Goal: Transaction & Acquisition: Purchase product/service

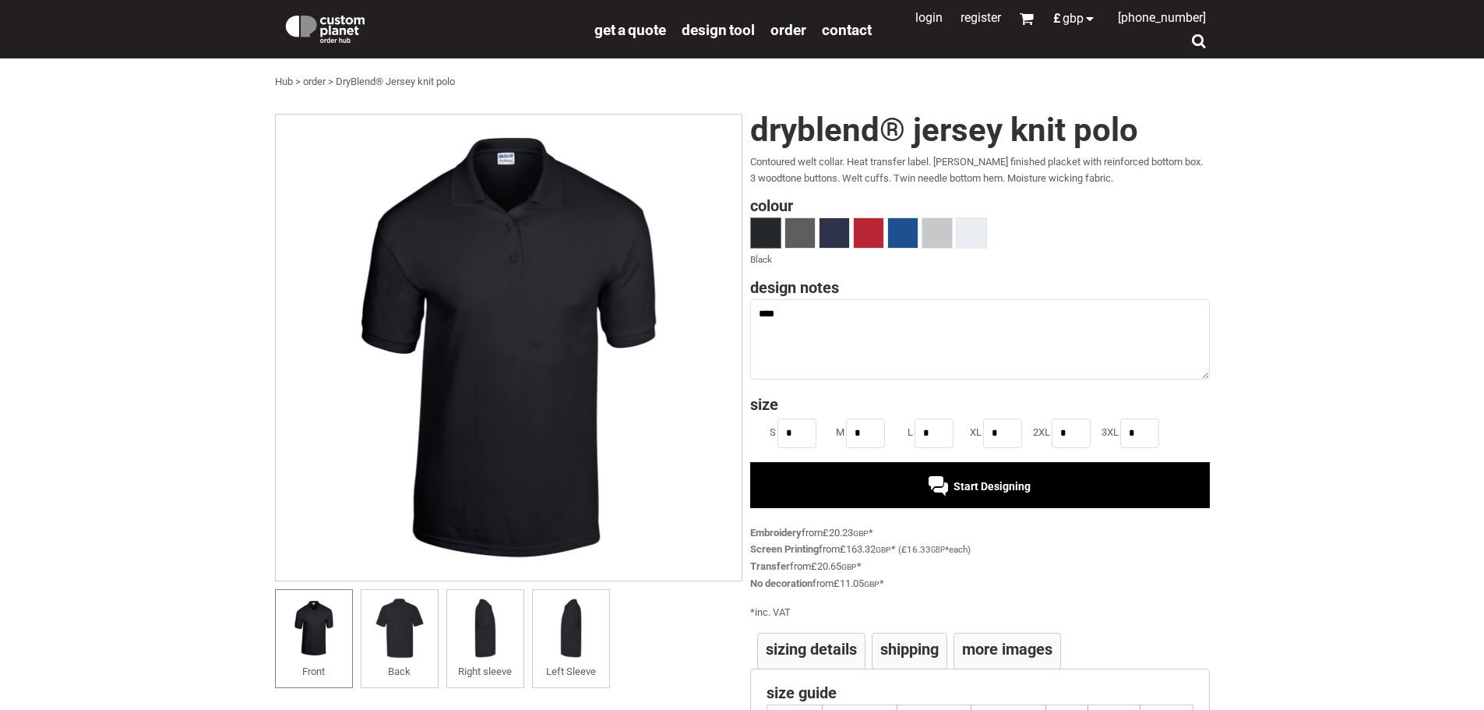
type textarea "****"
click at [901, 489] on div "Start Designing" at bounding box center [980, 484] width 460 height 45
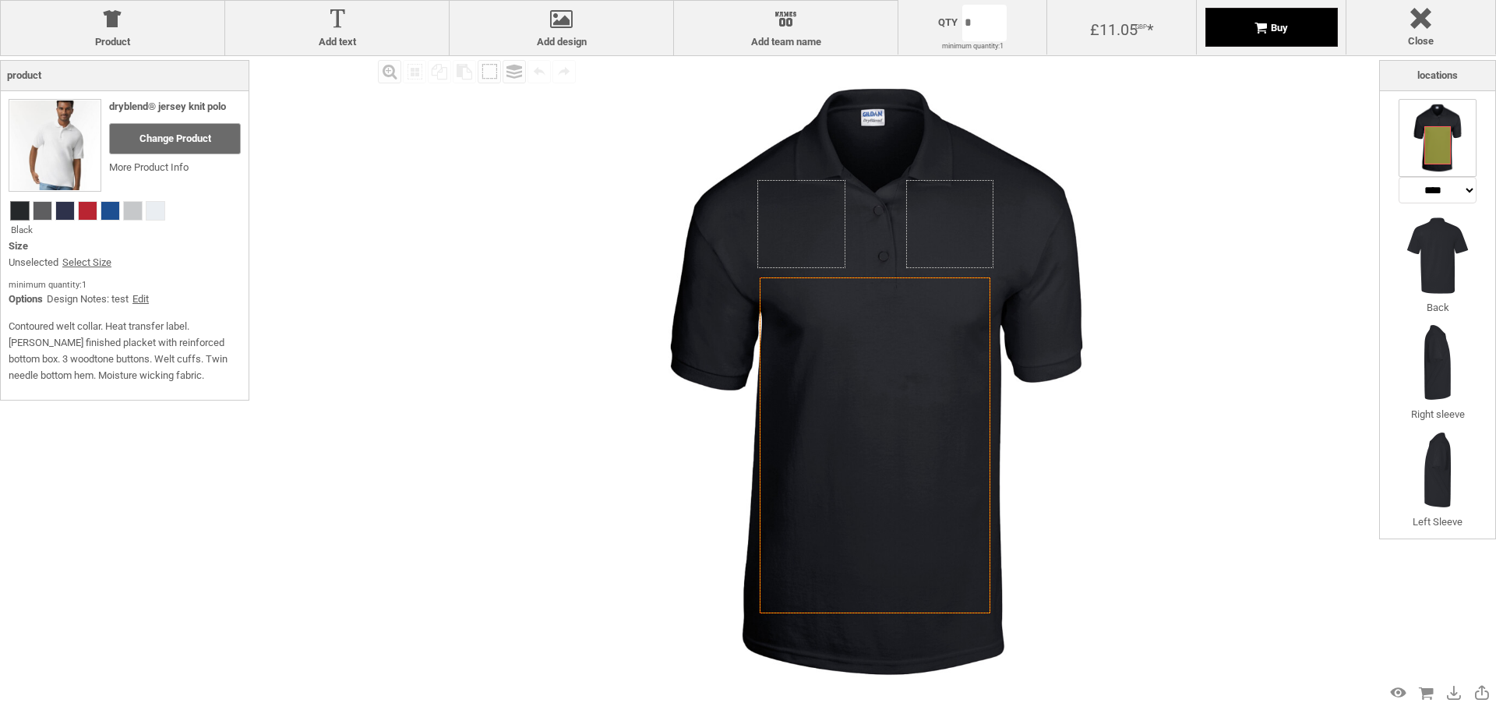
click at [1277, 29] on span "Buy" at bounding box center [1279, 28] width 17 height 12
click at [101, 259] on link "Select Size" at bounding box center [86, 263] width 49 height 16
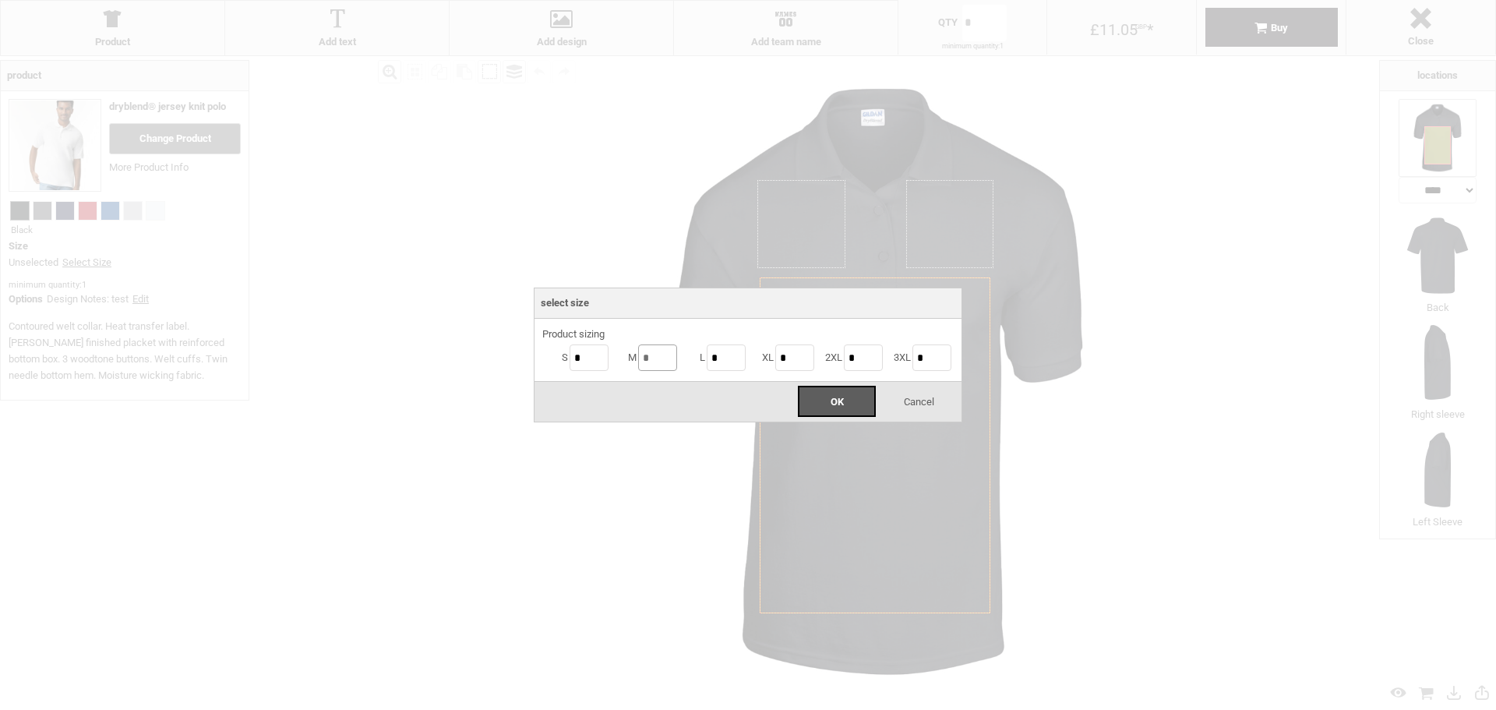
drag, startPoint x: 662, startPoint y: 357, endPoint x: 633, endPoint y: 353, distance: 29.1
click at [633, 353] on li "M *" at bounding box center [645, 357] width 69 height 31
type input "*"
click at [836, 404] on span "OK" at bounding box center [837, 402] width 13 height 12
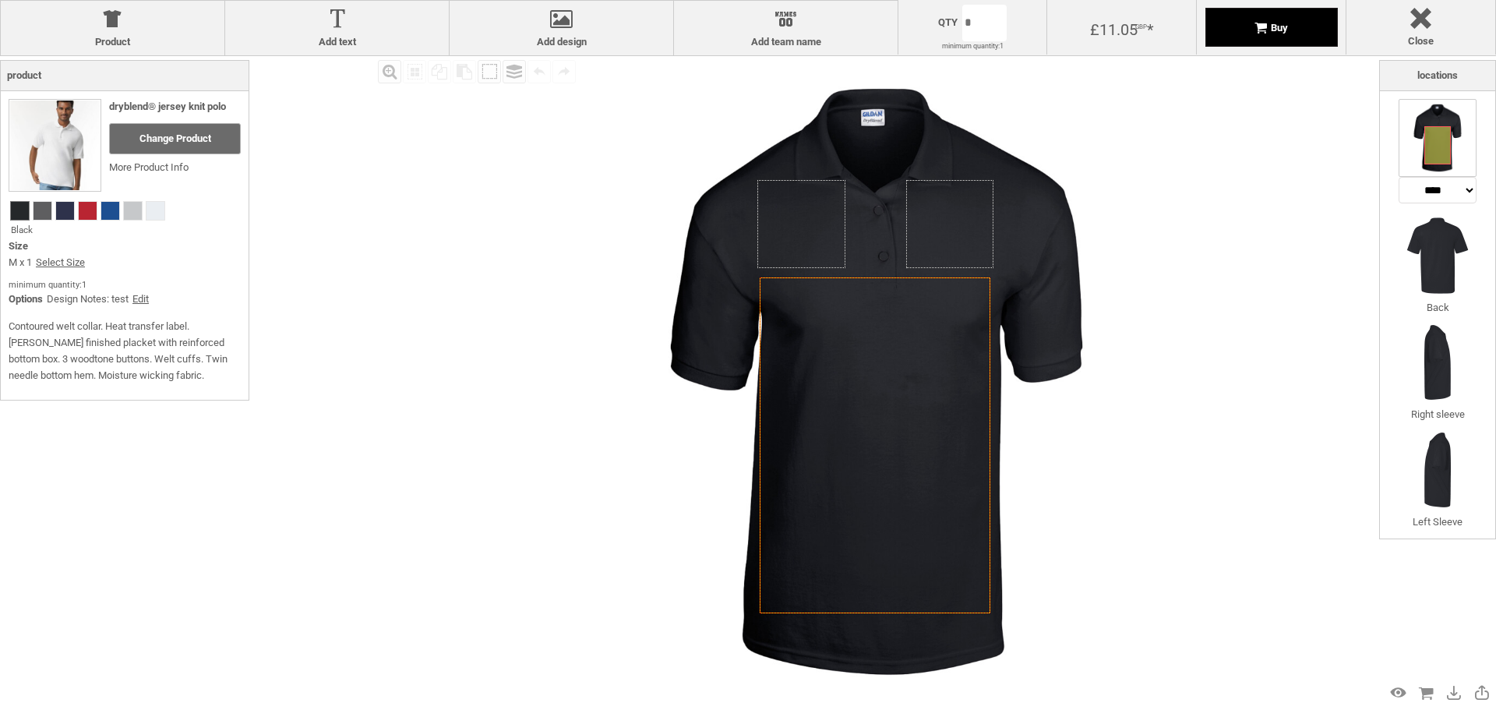
click at [1293, 37] on div "Buy" at bounding box center [1271, 27] width 132 height 39
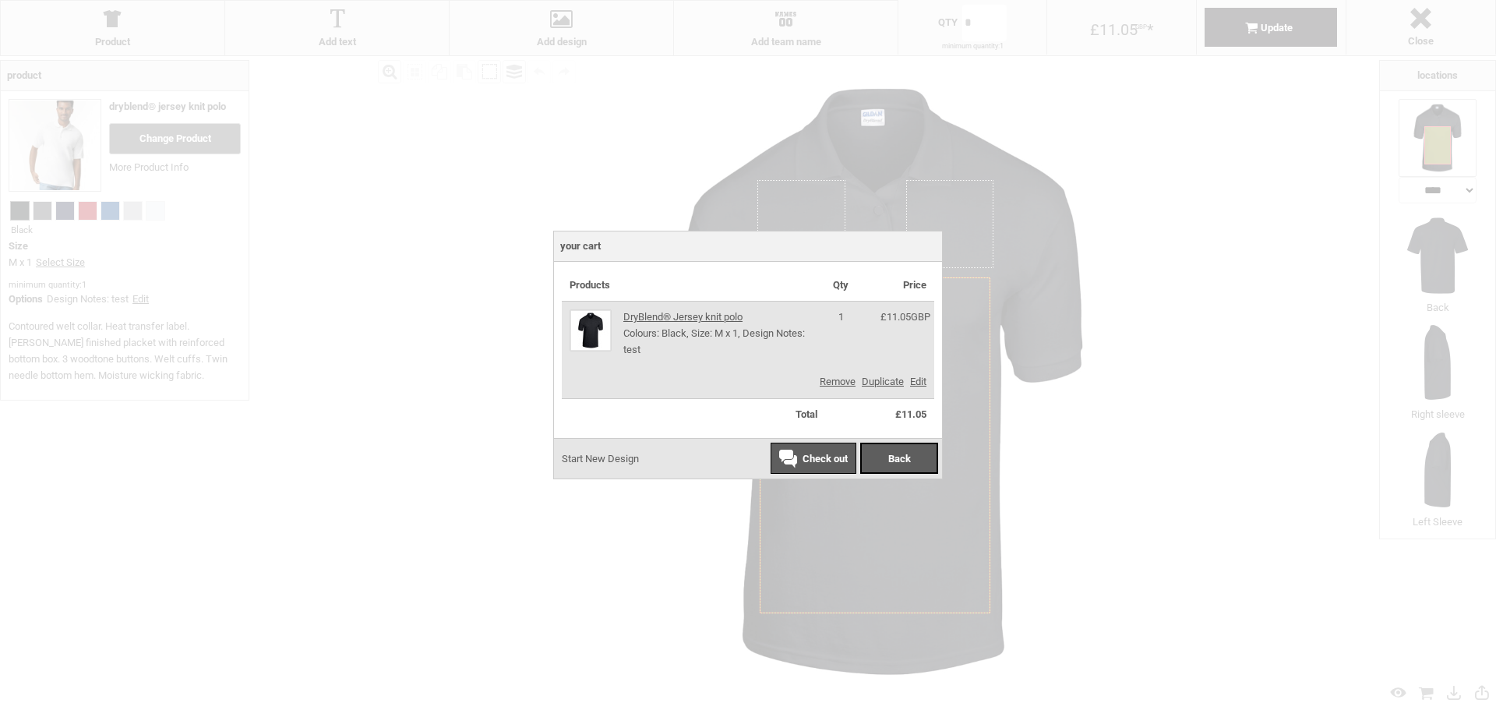
click at [790, 457] on div "Check out" at bounding box center [813, 459] width 69 height 12
